Goal: Obtain resource: Obtain resource

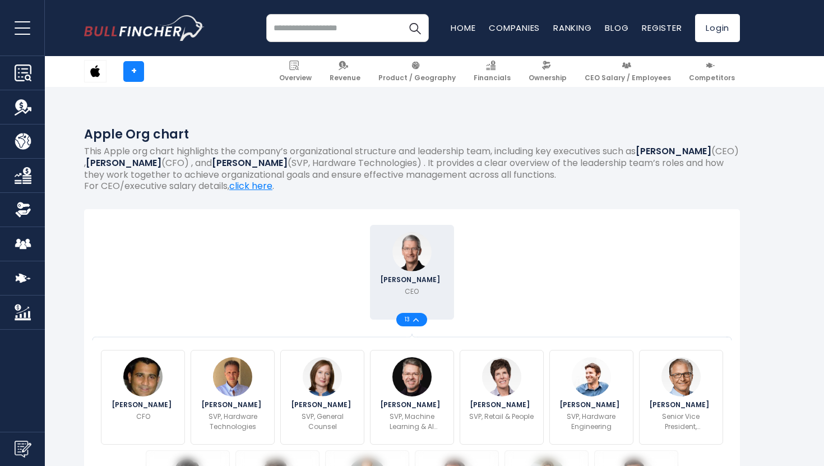
scroll to position [304, 0]
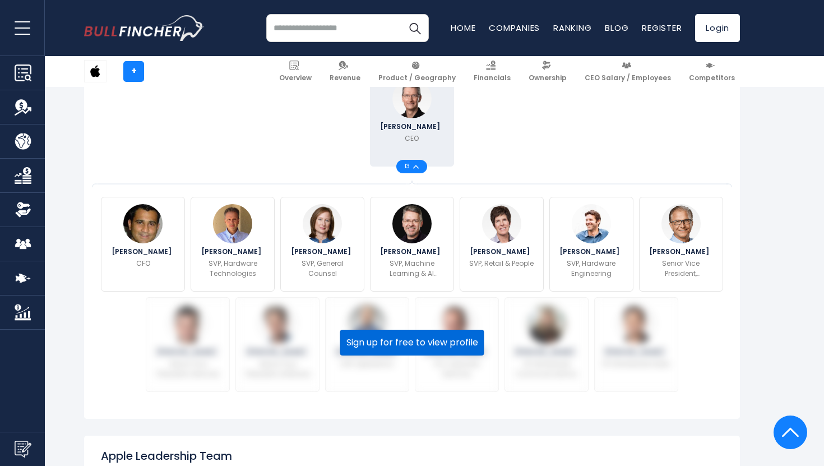
click at [369, 345] on button "Sign up for free to view profile" at bounding box center [412, 343] width 144 height 26
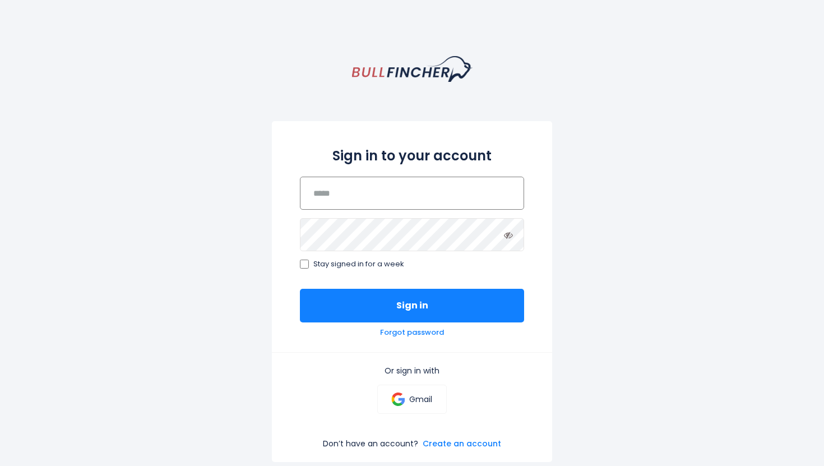
click at [383, 196] on input "email" at bounding box center [412, 193] width 224 height 33
type input "**********"
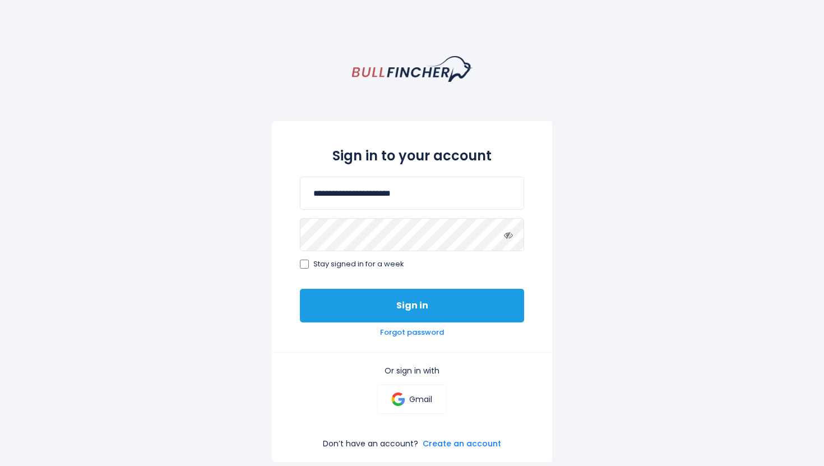
click at [399, 306] on button "Sign in" at bounding box center [412, 306] width 224 height 34
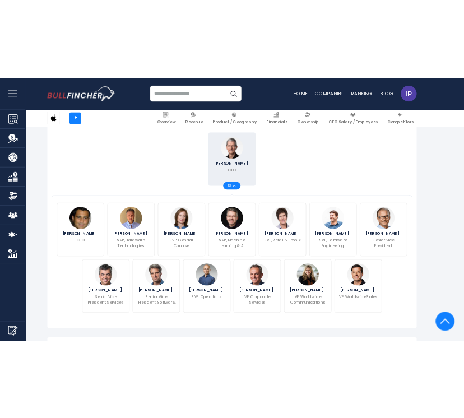
scroll to position [248, 0]
